Goal: Task Accomplishment & Management: Complete application form

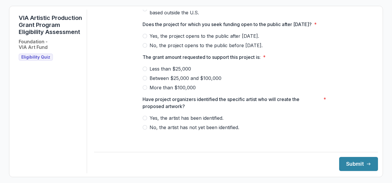
scroll to position [286, 0]
click at [209, 81] on span "Between $25,000 and $100,000" at bounding box center [186, 77] width 72 height 7
click at [205, 121] on span "Yes, the artist has been identified." at bounding box center [187, 117] width 74 height 7
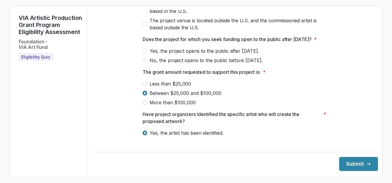
scroll to position [227, 0]
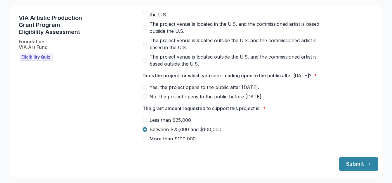
click at [227, 91] on span "Yes, the project opens to the public after [DATE]." at bounding box center [205, 87] width 110 height 7
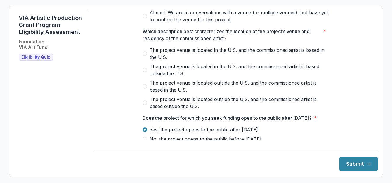
scroll to position [198, 0]
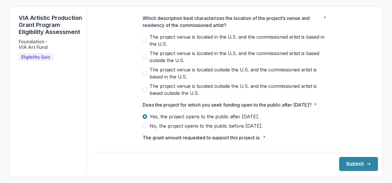
click at [317, 108] on span "*" at bounding box center [315, 104] width 3 height 7
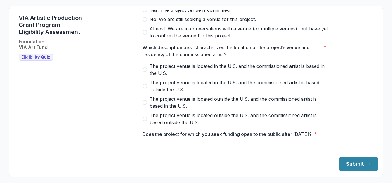
click at [235, 72] on span "The project venue is located in the U.S. and the commissioned artist is based i…" at bounding box center [240, 69] width 180 height 14
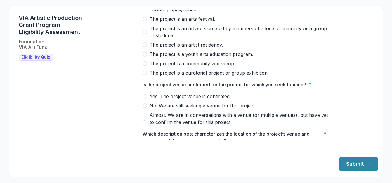
scroll to position [81, 0]
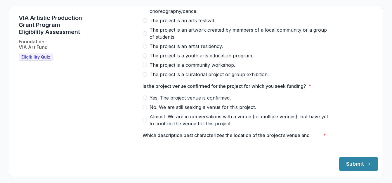
click at [216, 101] on span "Yes. The project venue is confirmed." at bounding box center [190, 97] width 81 height 7
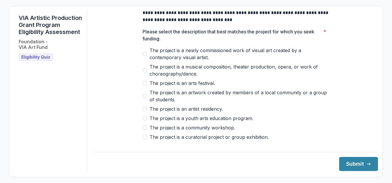
scroll to position [29, 0]
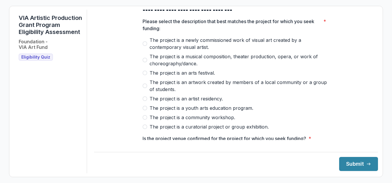
click at [188, 76] on span "The project is an arts festival." at bounding box center [182, 72] width 65 height 7
click at [220, 85] on span "The project is an artwork created by members of a local community or a group of…" at bounding box center [240, 86] width 180 height 14
click at [355, 164] on button "Submit" at bounding box center [358, 164] width 39 height 14
